Goal: Task Accomplishment & Management: Use online tool/utility

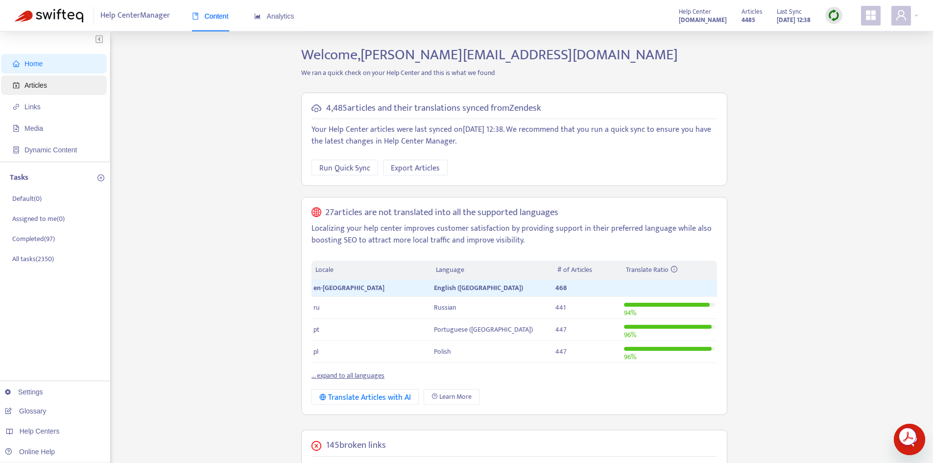
click at [50, 88] on span "Articles" at bounding box center [56, 85] width 86 height 20
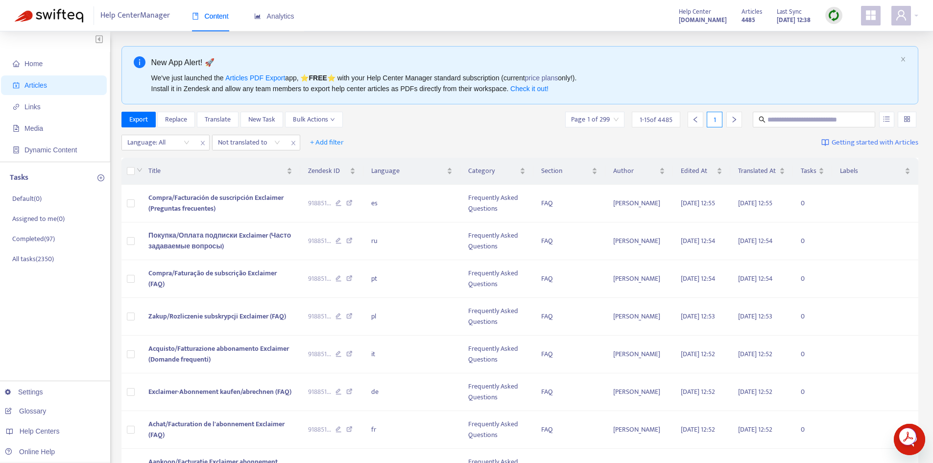
click at [831, 12] on img at bounding box center [834, 15] width 12 height 12
click at [844, 37] on link "Quick Sync" at bounding box center [854, 35] width 42 height 11
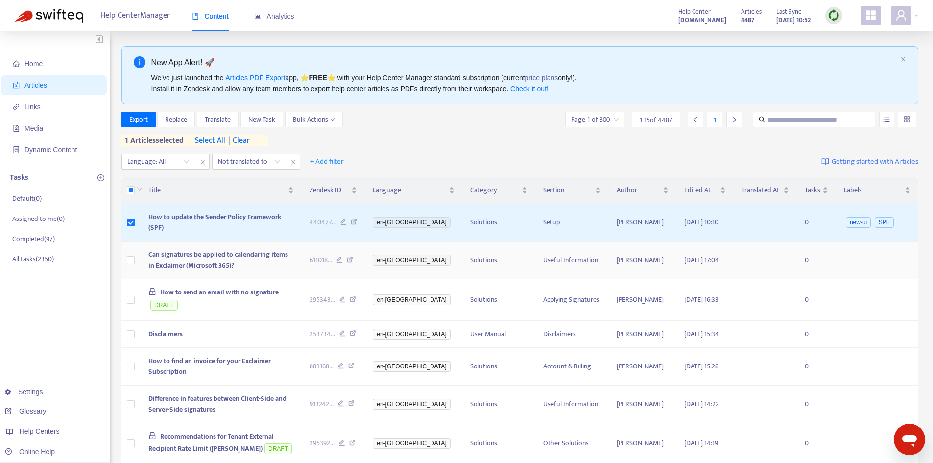
click at [169, 258] on span "Can signatures be applied to calendaring items in Exclaimer (Microsoft 365)?" at bounding box center [218, 260] width 140 height 22
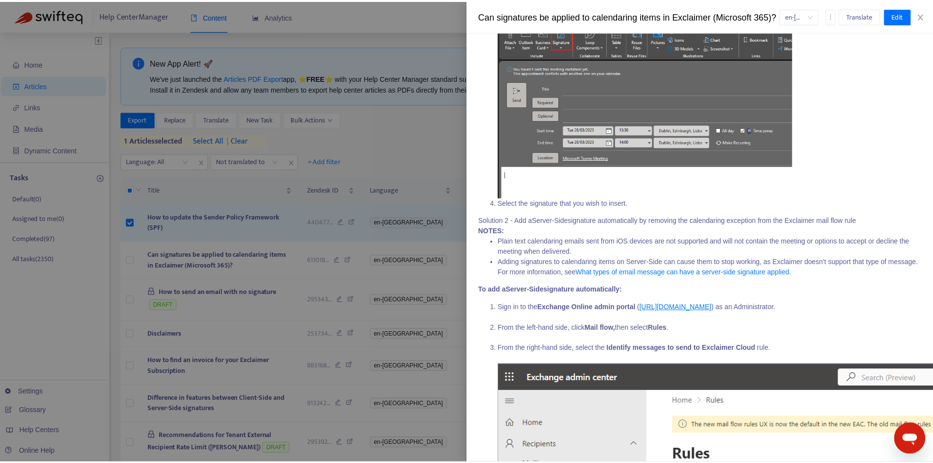
scroll to position [588, 0]
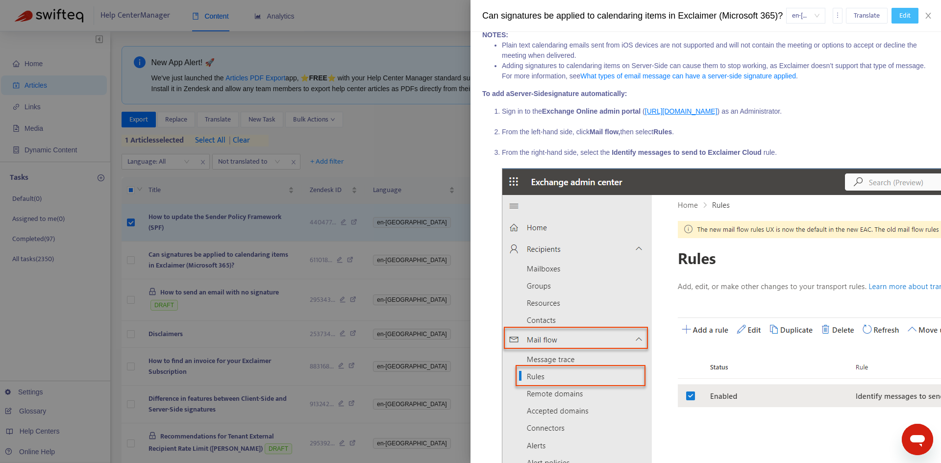
click at [906, 21] on span "Edit" at bounding box center [904, 15] width 11 height 11
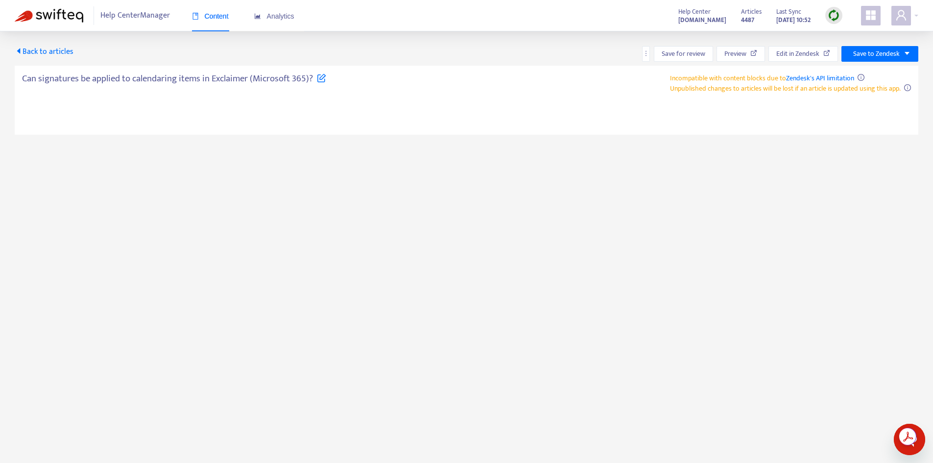
type textarea "**********"
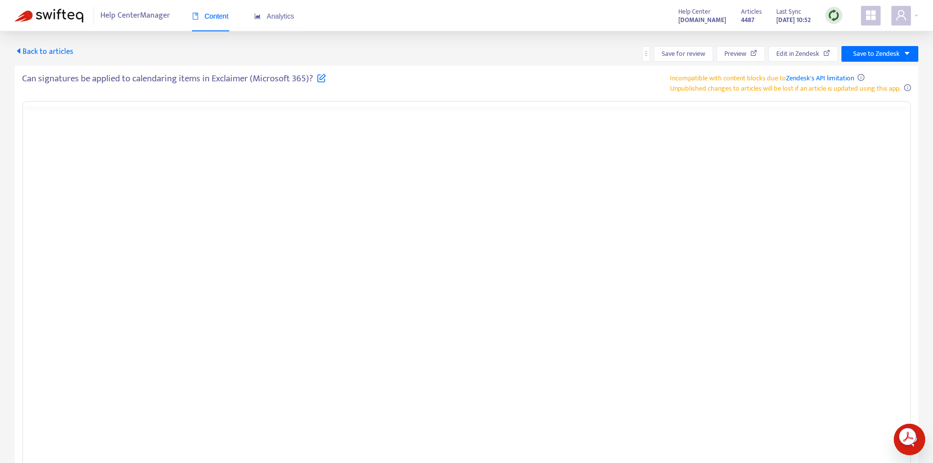
click at [322, 80] on icon at bounding box center [321, 77] width 9 height 9
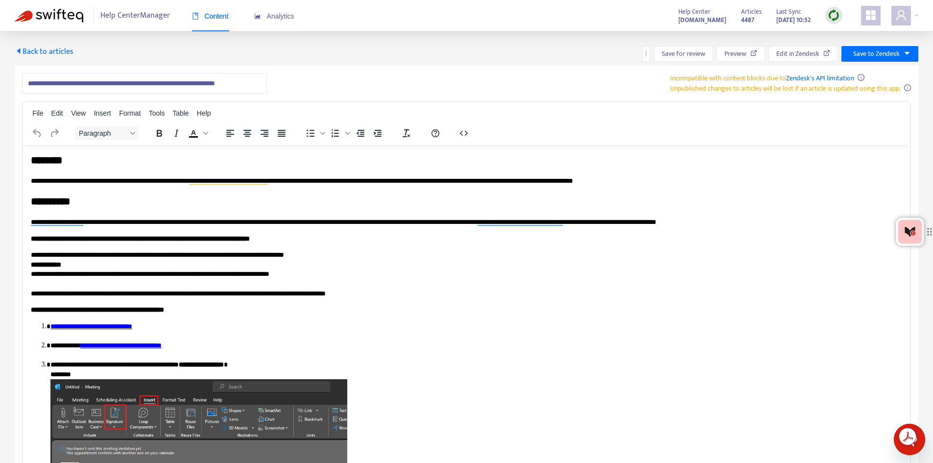
click at [30, 52] on span "Back to articles" at bounding box center [44, 51] width 59 height 13
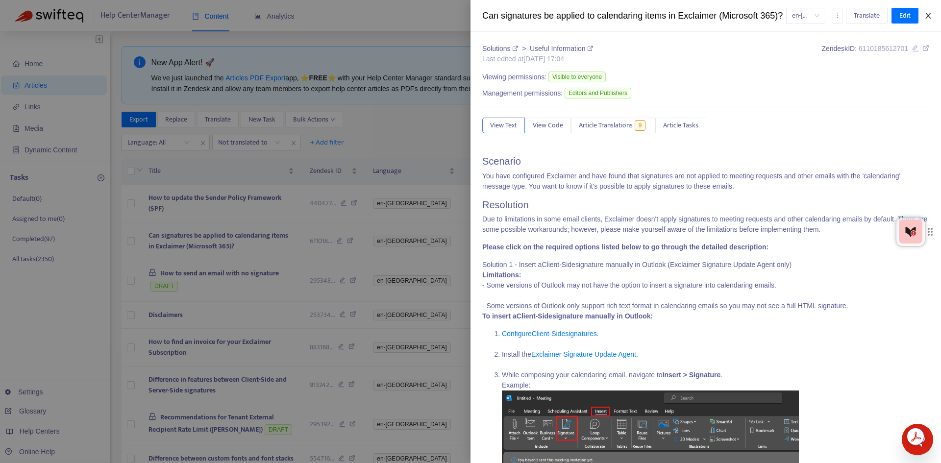
click at [927, 20] on icon "close" at bounding box center [928, 16] width 8 height 8
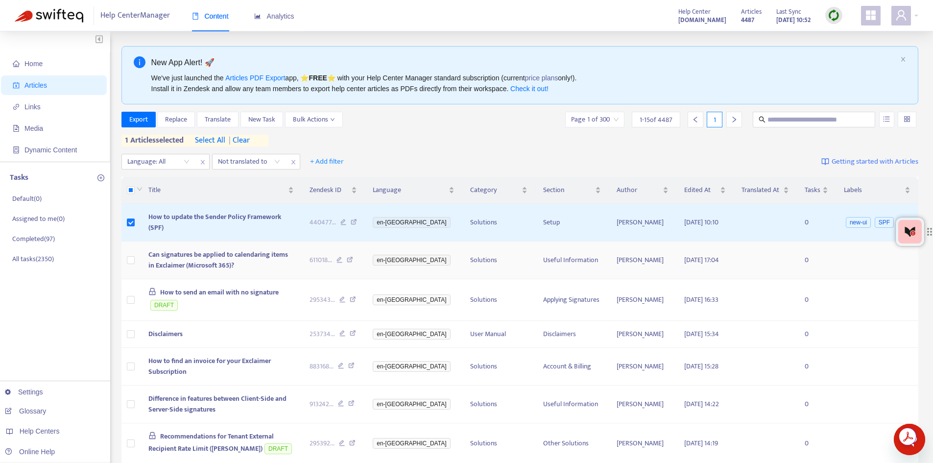
click at [126, 261] on td at bounding box center [131, 261] width 20 height 38
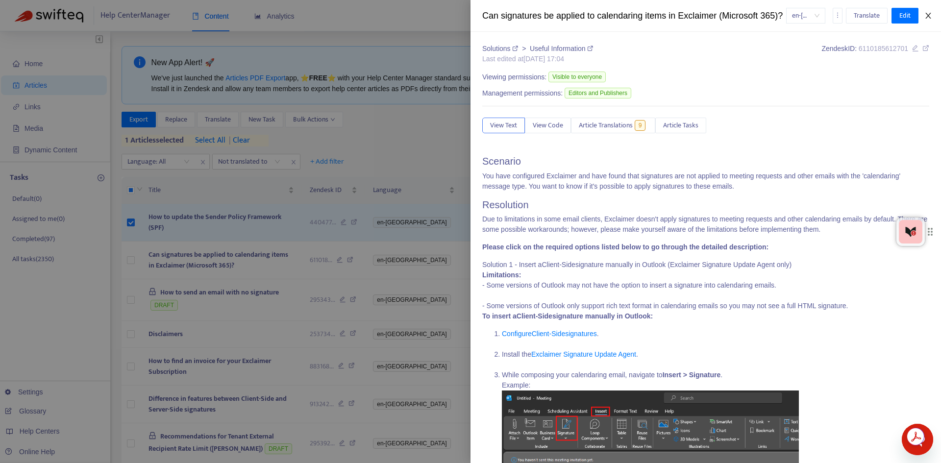
click at [929, 19] on icon "close" at bounding box center [927, 16] width 5 height 6
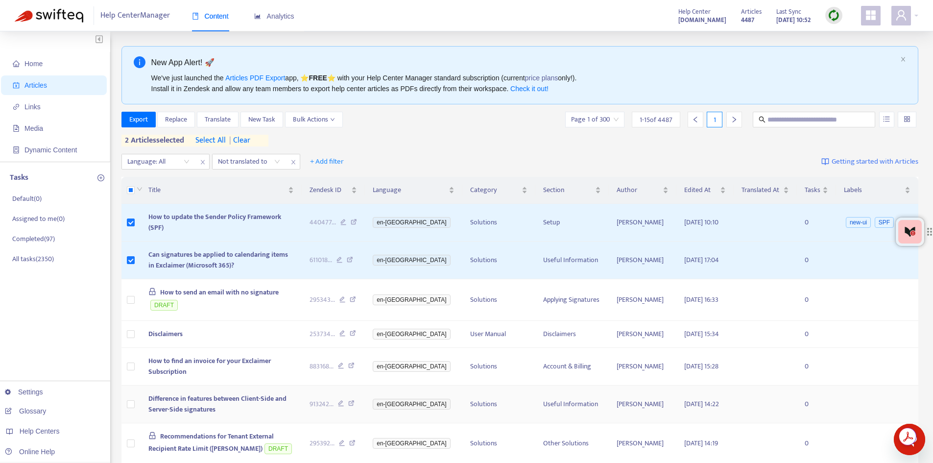
click at [190, 405] on span "Difference in features between Client-Side and Server-Side signatures" at bounding box center [217, 404] width 138 height 22
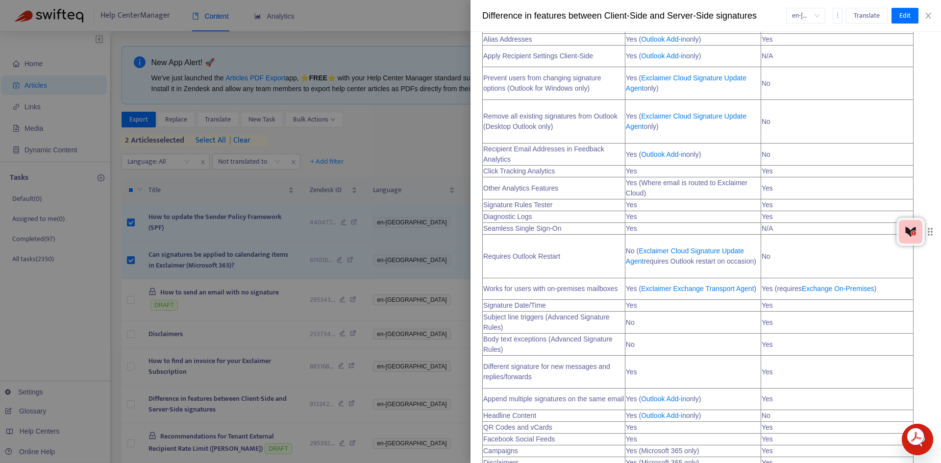
scroll to position [539, 0]
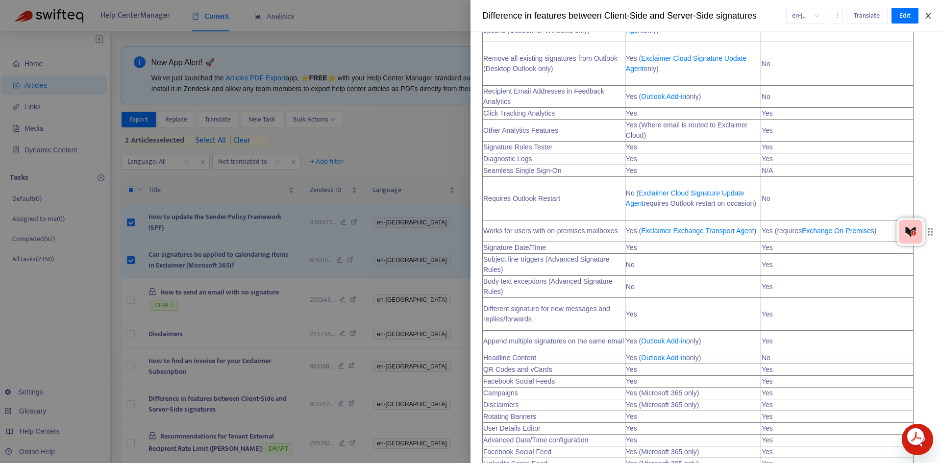
click at [927, 16] on icon "close" at bounding box center [928, 16] width 8 height 8
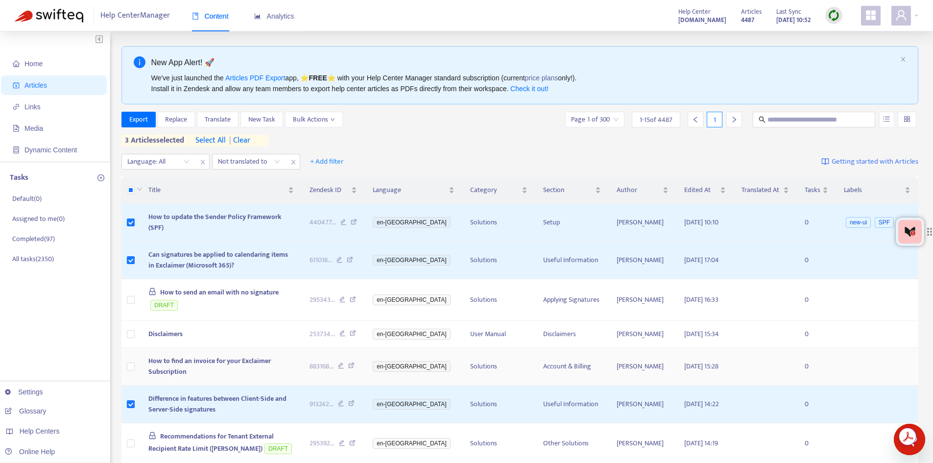
click at [187, 373] on span "How to find an invoice for your Exclaimer Subscription" at bounding box center [209, 366] width 122 height 22
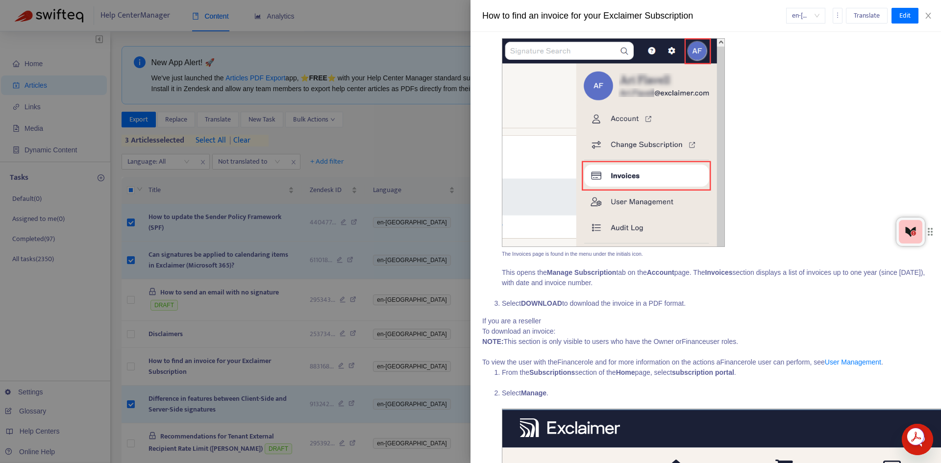
scroll to position [90, 0]
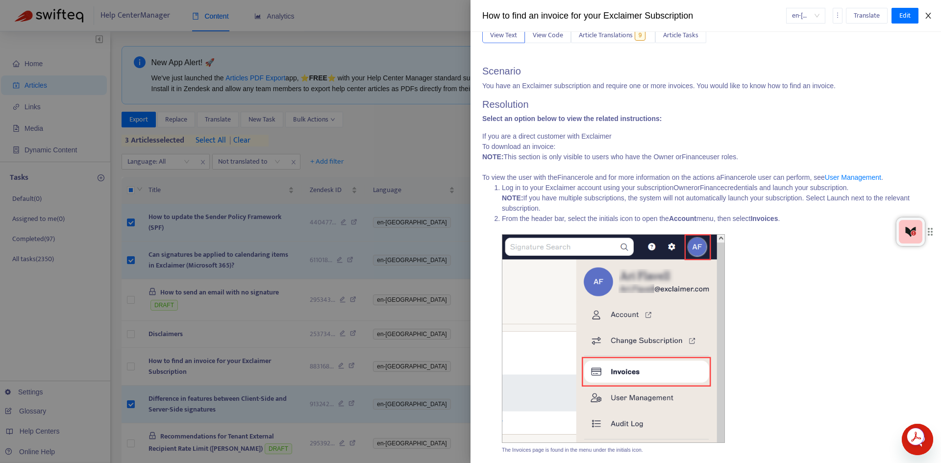
click at [930, 13] on icon "close" at bounding box center [927, 16] width 5 height 6
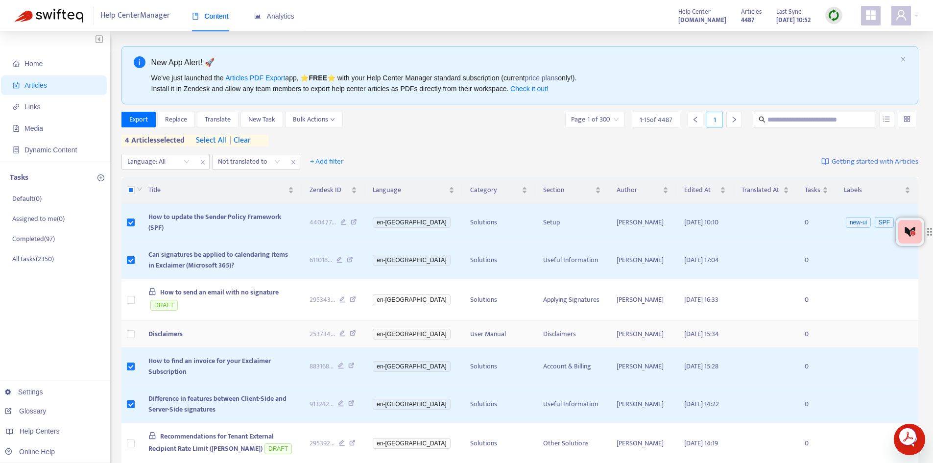
click at [179, 329] on td "Disclaimers" at bounding box center [221, 334] width 161 height 27
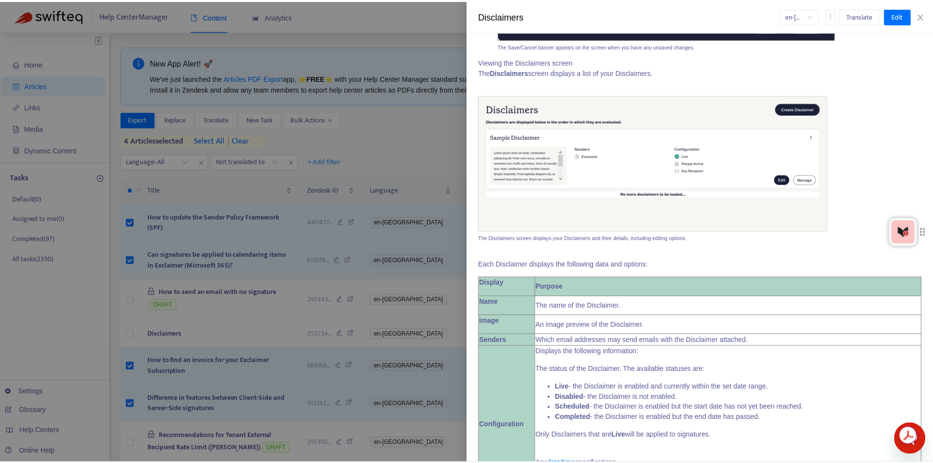
scroll to position [1595, 0]
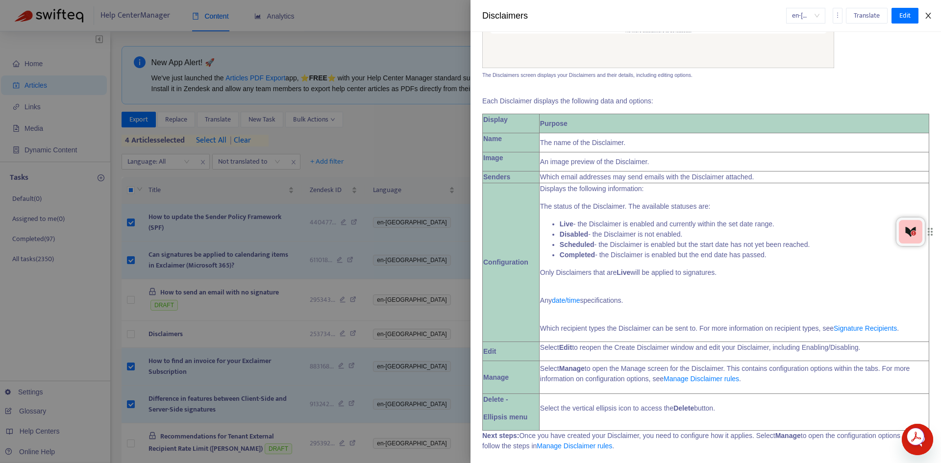
click at [929, 14] on icon "close" at bounding box center [928, 16] width 8 height 8
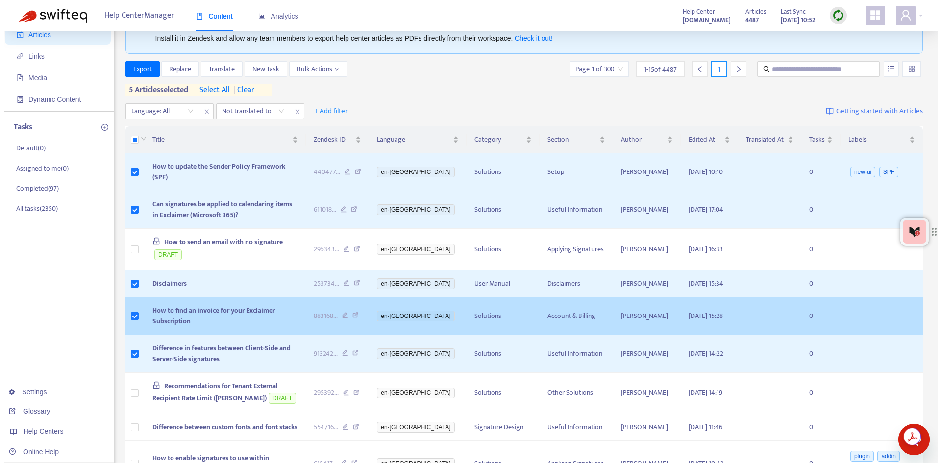
scroll to position [98, 0]
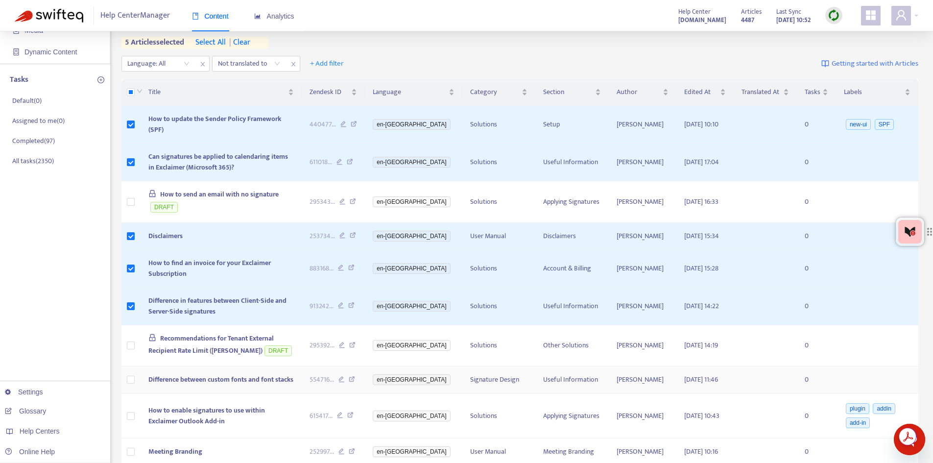
click at [188, 385] on span "Difference between custom fonts and font stacks" at bounding box center [220, 379] width 145 height 11
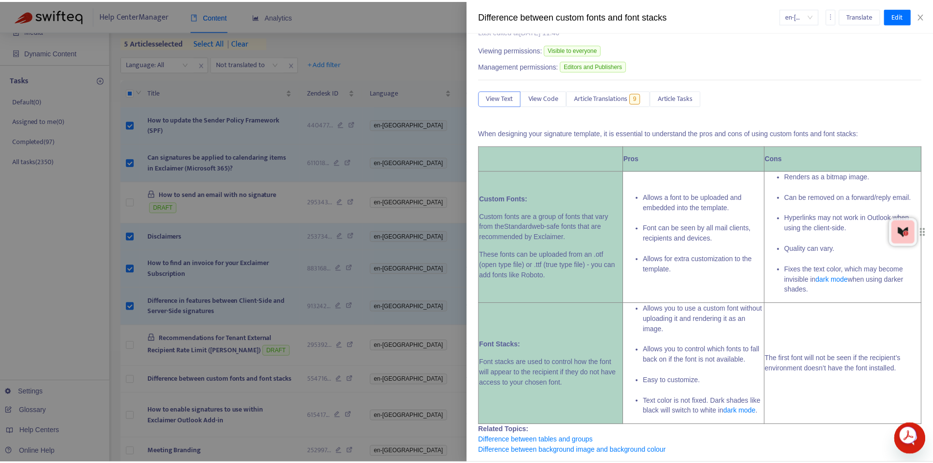
scroll to position [40, 0]
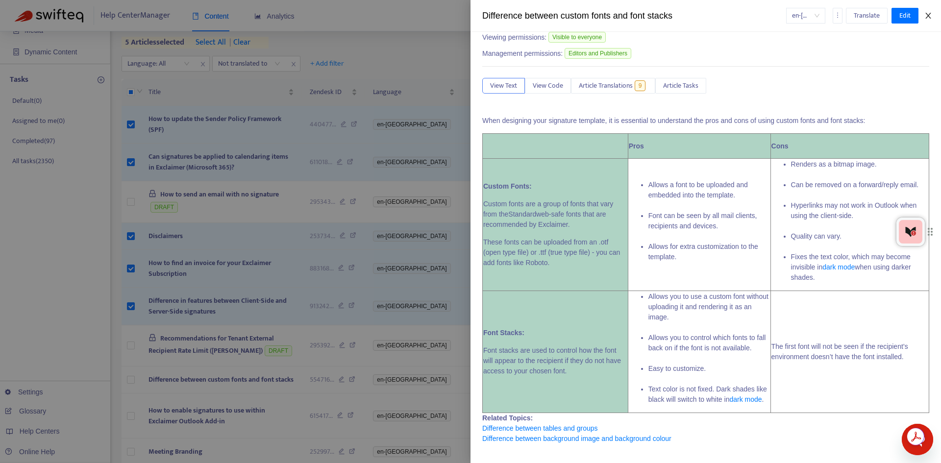
click at [927, 18] on icon "close" at bounding box center [928, 16] width 8 height 8
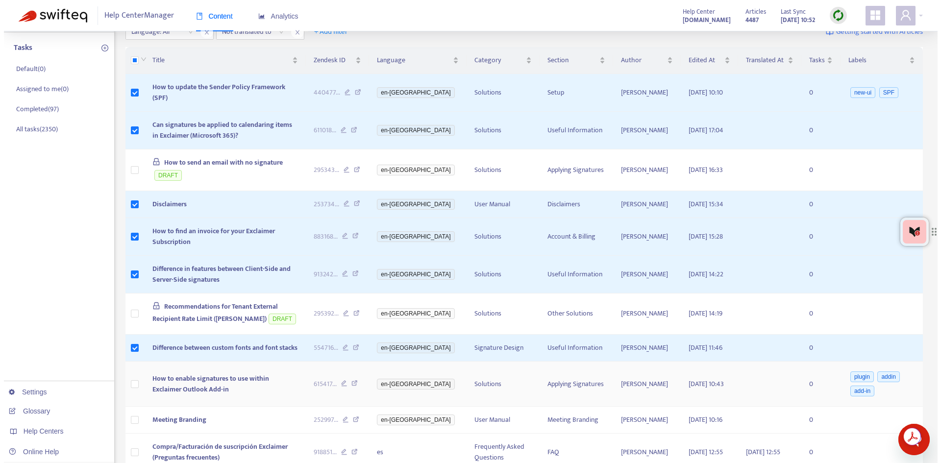
scroll to position [147, 0]
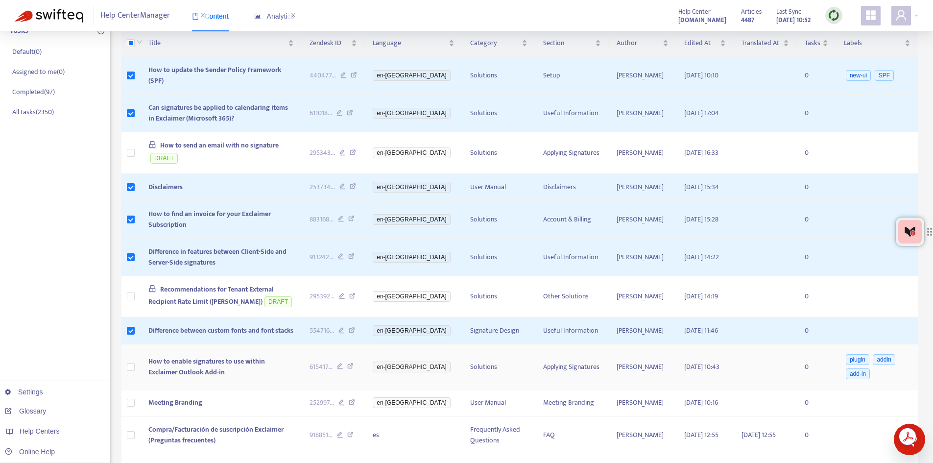
click at [202, 378] on span "How to enable signatures to use within Exclaimer Outlook Add-in" at bounding box center [206, 367] width 117 height 22
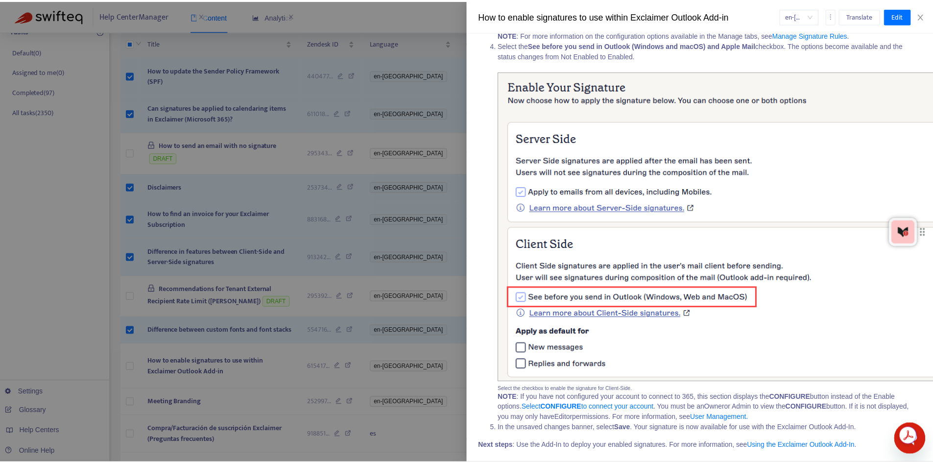
scroll to position [566, 0]
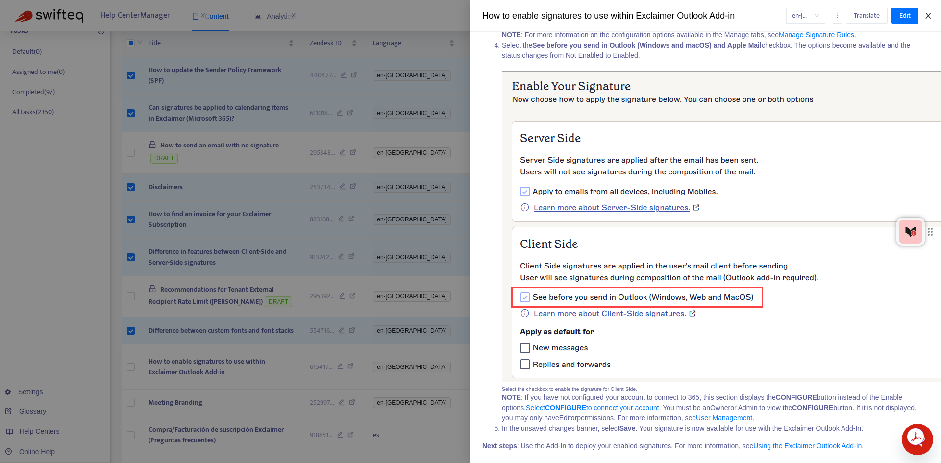
click at [925, 15] on icon "close" at bounding box center [928, 16] width 8 height 8
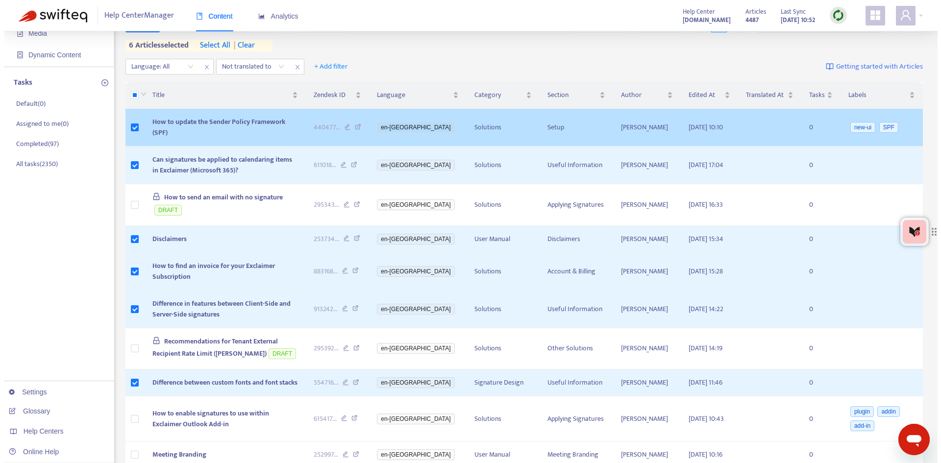
scroll to position [0, 0]
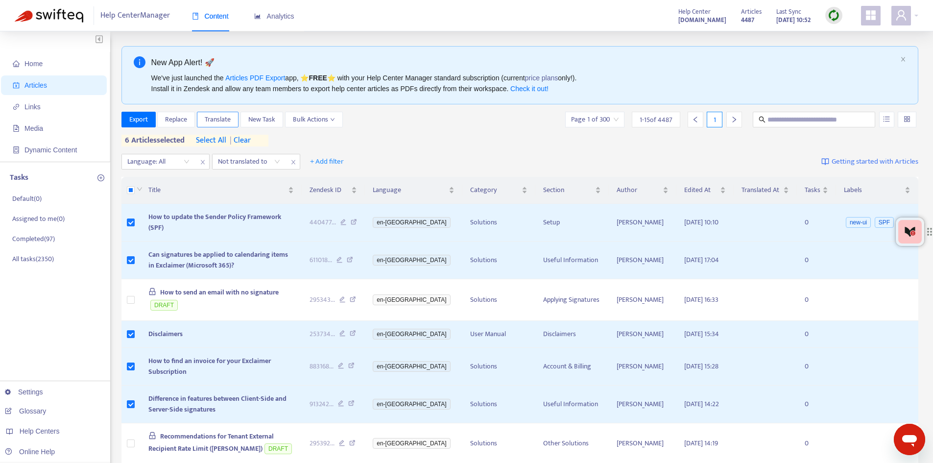
click at [218, 118] on span "Translate" at bounding box center [218, 119] width 26 height 11
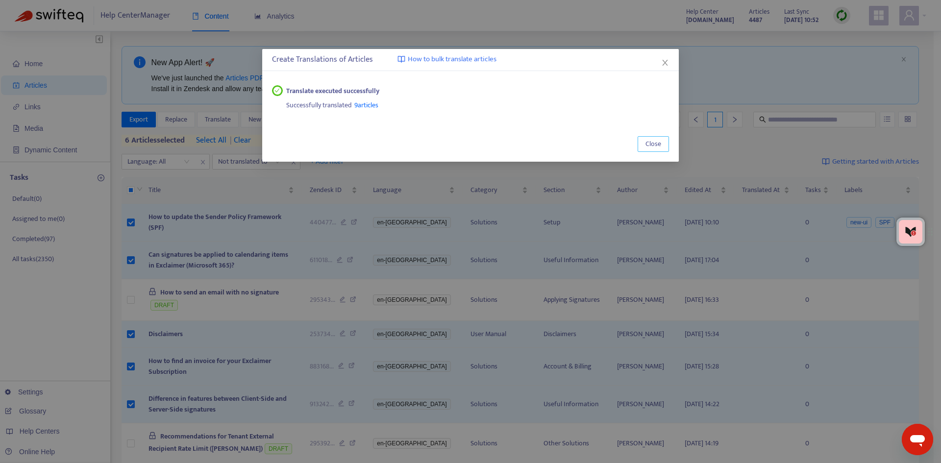
click at [656, 141] on span "Close" at bounding box center [653, 144] width 16 height 11
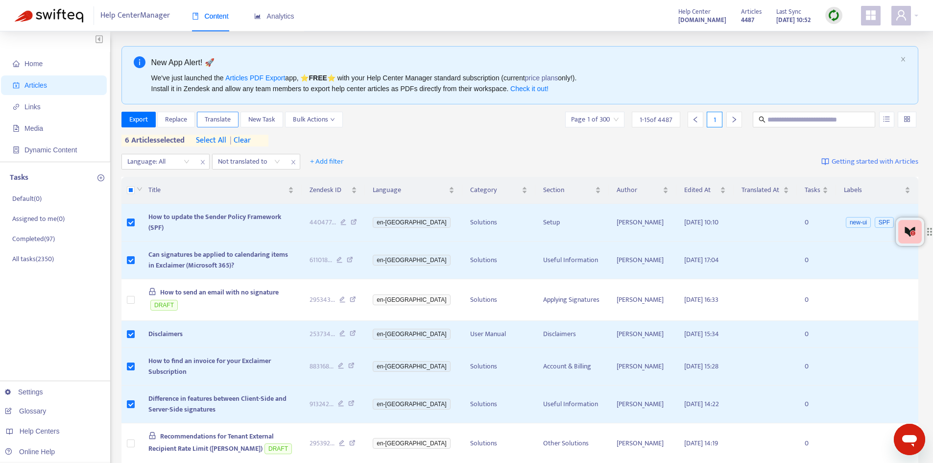
click at [227, 116] on span "Translate" at bounding box center [218, 119] width 26 height 11
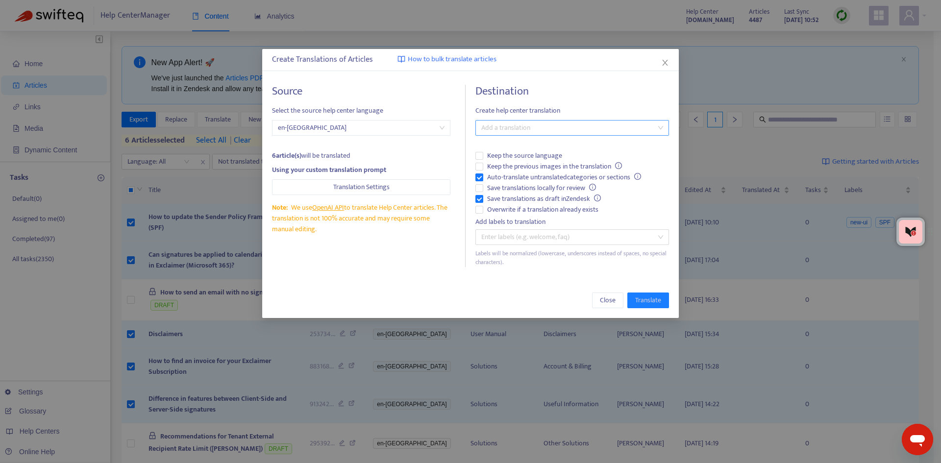
click at [550, 121] on div "Add a translation" at bounding box center [572, 128] width 194 height 16
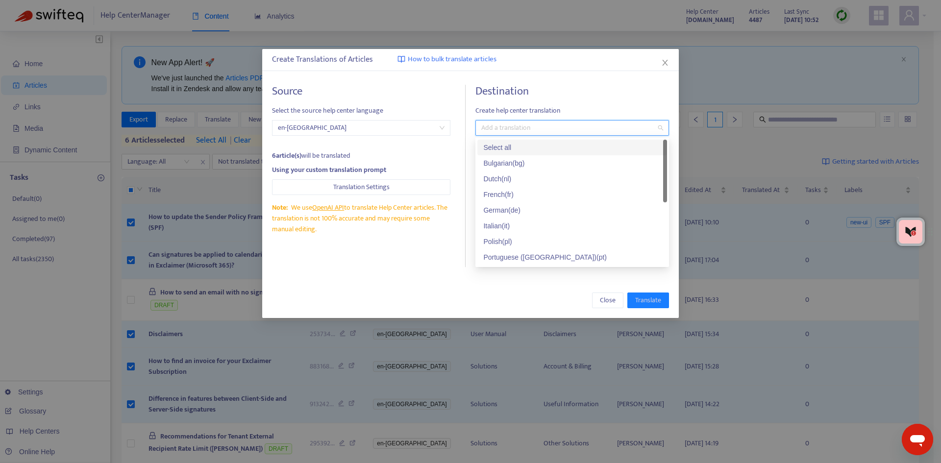
click at [525, 145] on div "Select all" at bounding box center [572, 147] width 178 height 11
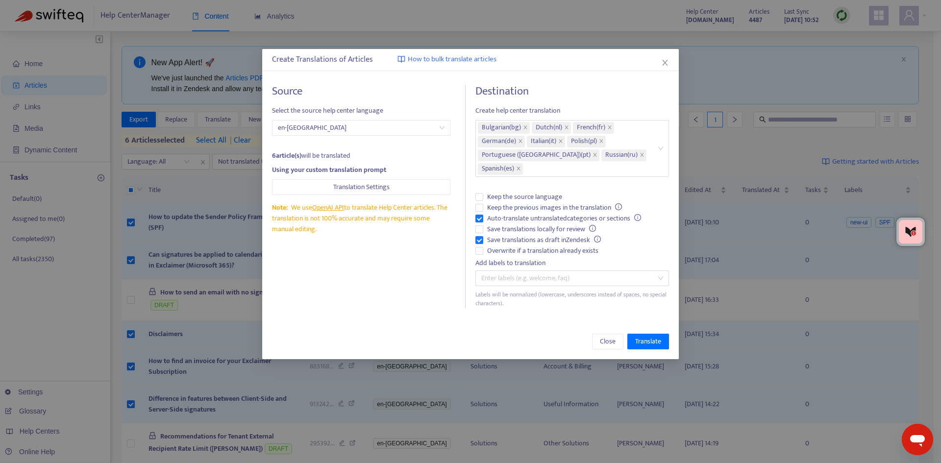
click at [594, 96] on h4 "Destination" at bounding box center [572, 91] width 194 height 13
click at [503, 218] on span "Auto-translate untranslated categories or sections" at bounding box center [564, 218] width 162 height 11
drag, startPoint x: 502, startPoint y: 239, endPoint x: 503, endPoint y: 247, distance: 8.4
click at [502, 239] on span "Save translations as draft in Zendesk" at bounding box center [543, 240] width 121 height 11
click at [504, 253] on span "Overwrite if a translation already exists" at bounding box center [542, 250] width 119 height 11
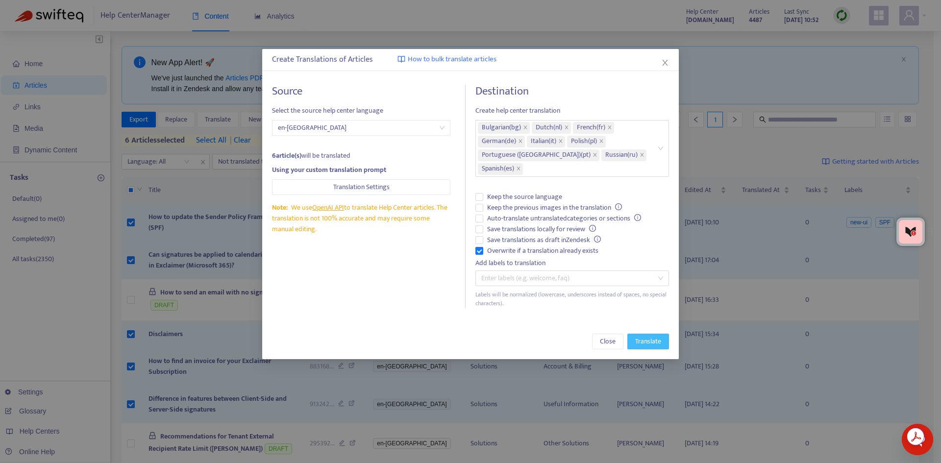
click at [652, 343] on span "Translate" at bounding box center [648, 341] width 26 height 11
